Goal: Find specific page/section: Find specific page/section

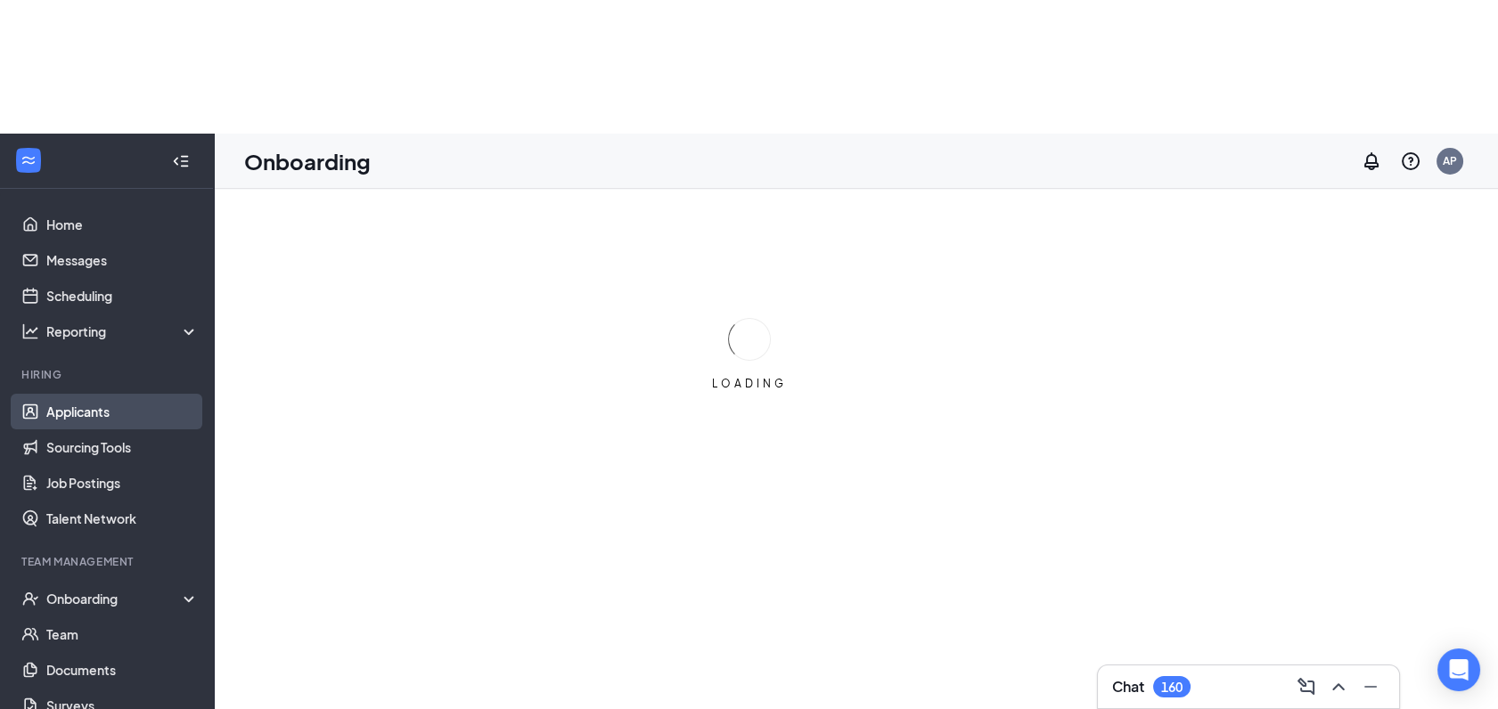
click at [74, 394] on link "Applicants" at bounding box center [122, 412] width 152 height 36
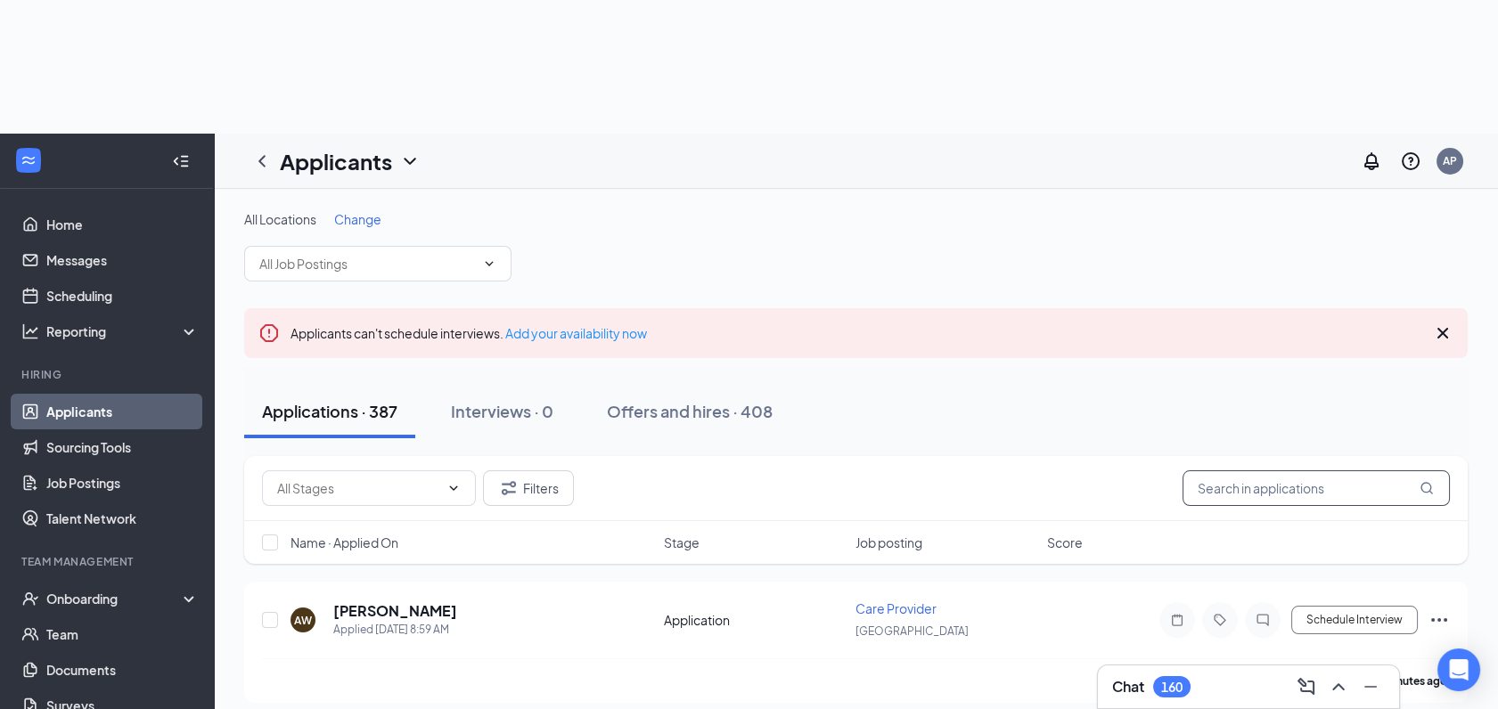
click at [1226, 470] on input "text" at bounding box center [1315, 488] width 267 height 36
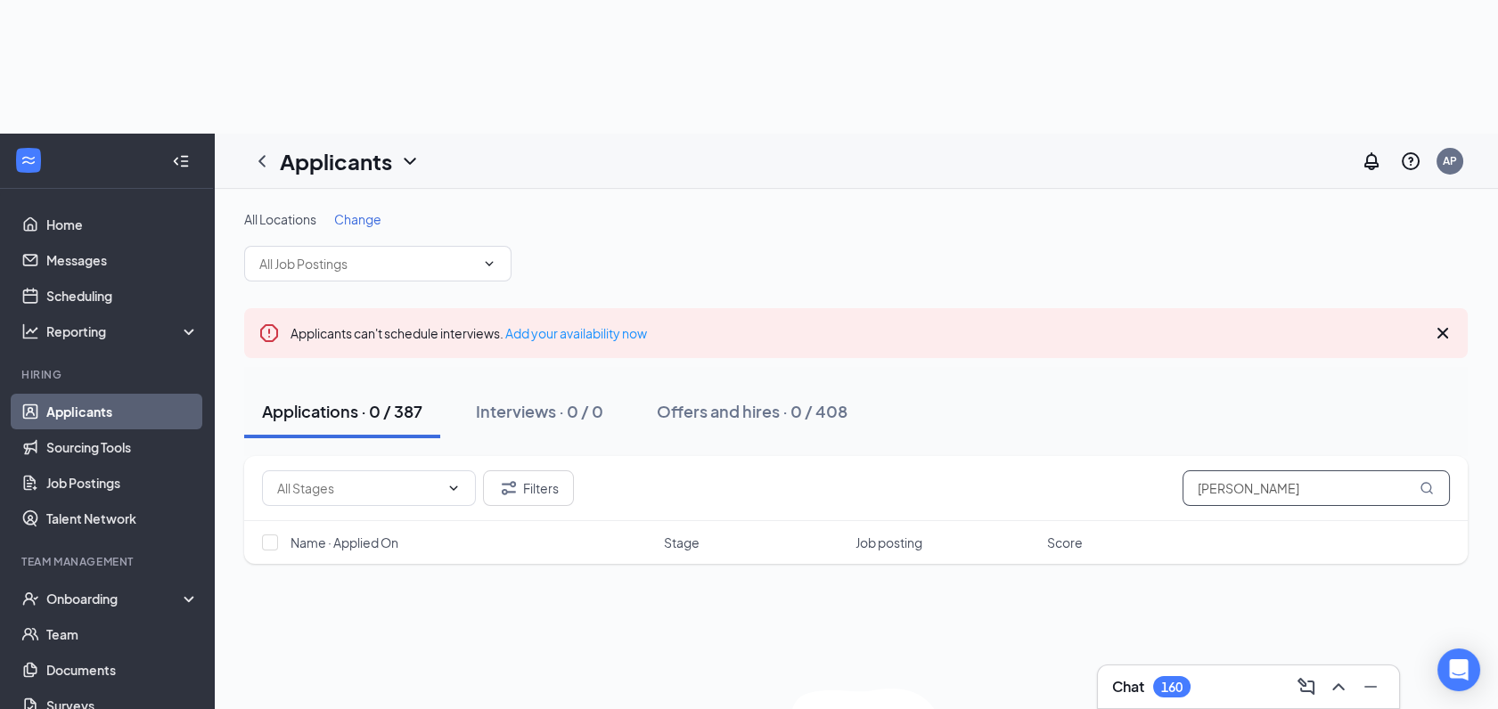
scroll to position [61, 0]
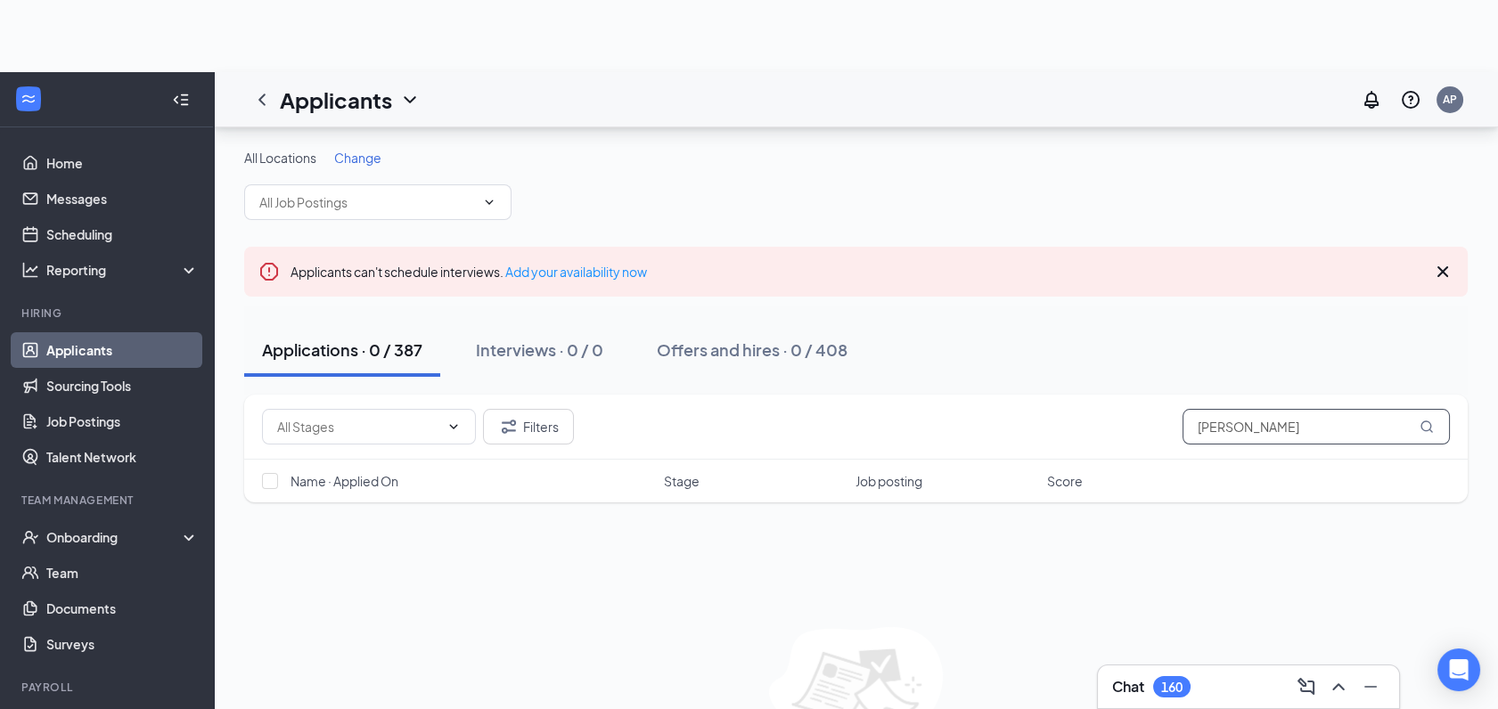
type input "[PERSON_NAME]"
